Goal: Book appointment/travel/reservation

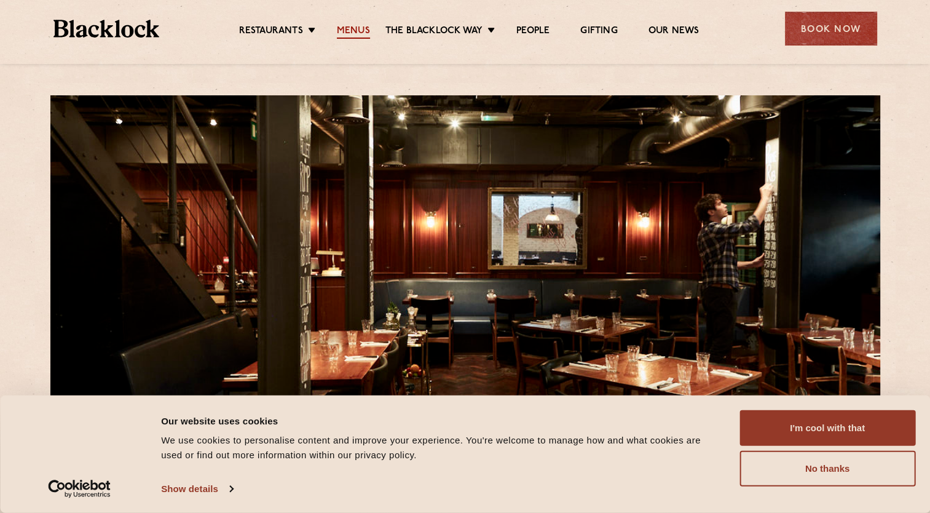
click at [355, 30] on link "Menus" at bounding box center [353, 32] width 33 height 14
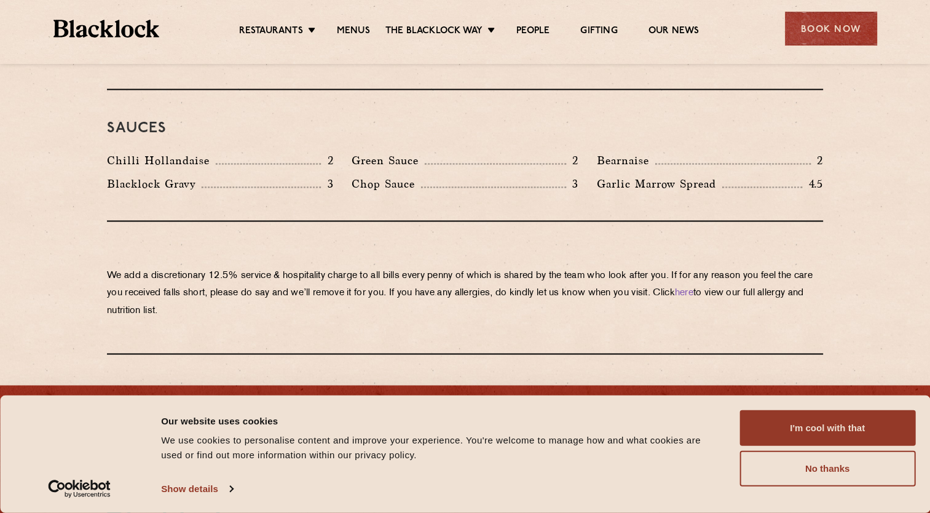
scroll to position [2135, 0]
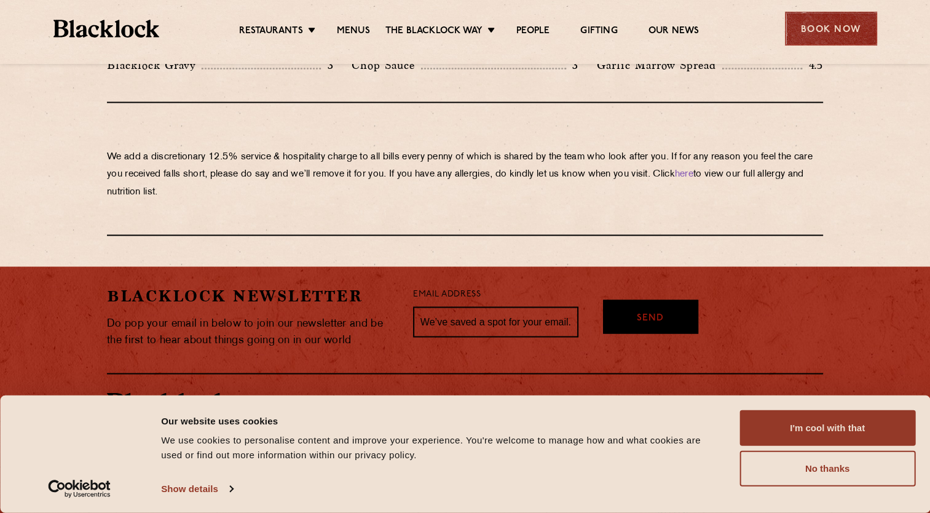
click at [825, 34] on div "Book Now" at bounding box center [831, 29] width 92 height 34
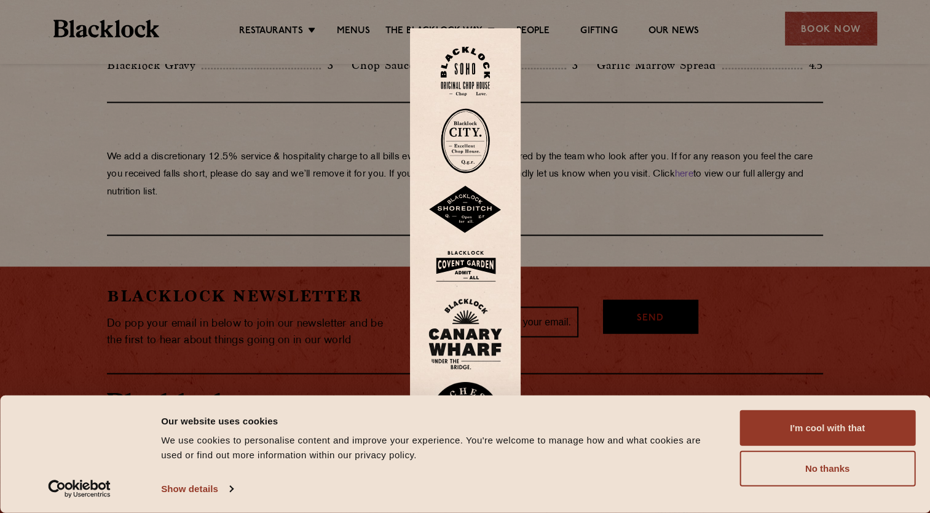
click at [481, 74] on img at bounding box center [465, 72] width 49 height 50
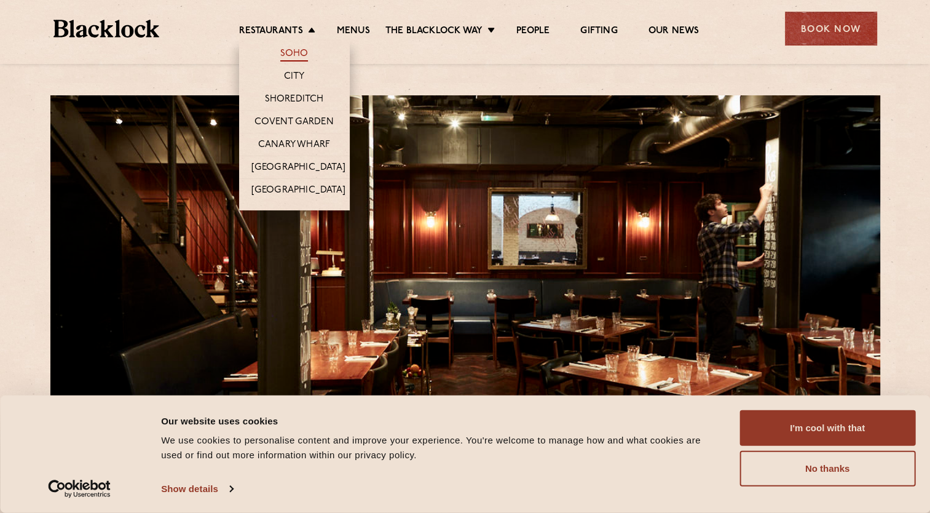
click at [293, 51] on link "Soho" at bounding box center [294, 55] width 28 height 14
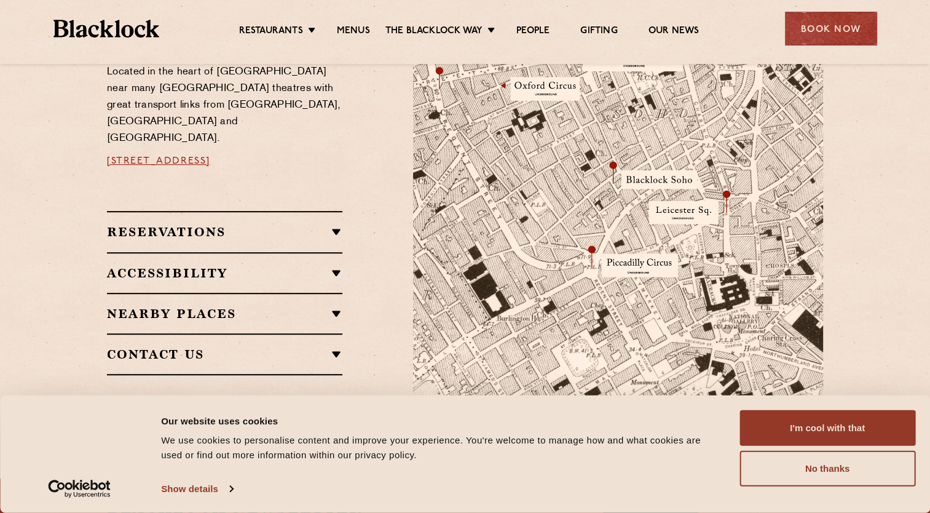
scroll to position [745, 0]
click at [325, 224] on h2 "Reservations" at bounding box center [224, 231] width 235 height 15
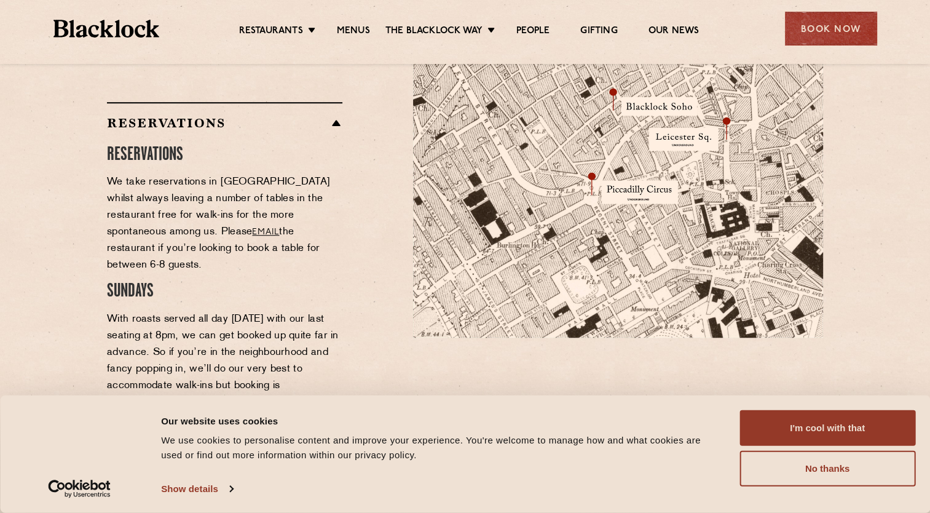
scroll to position [816, 0]
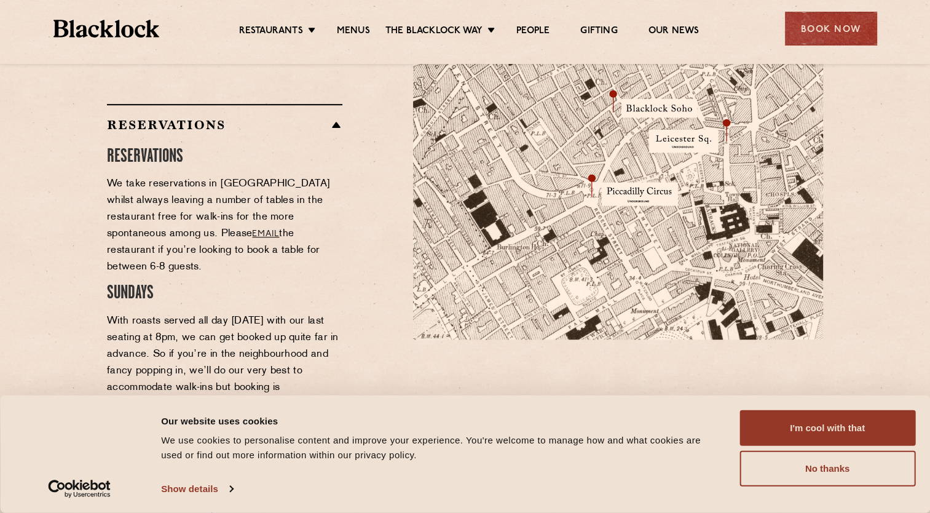
click at [252, 229] on link "email" at bounding box center [265, 233] width 27 height 9
